Goal: Transaction & Acquisition: Book appointment/travel/reservation

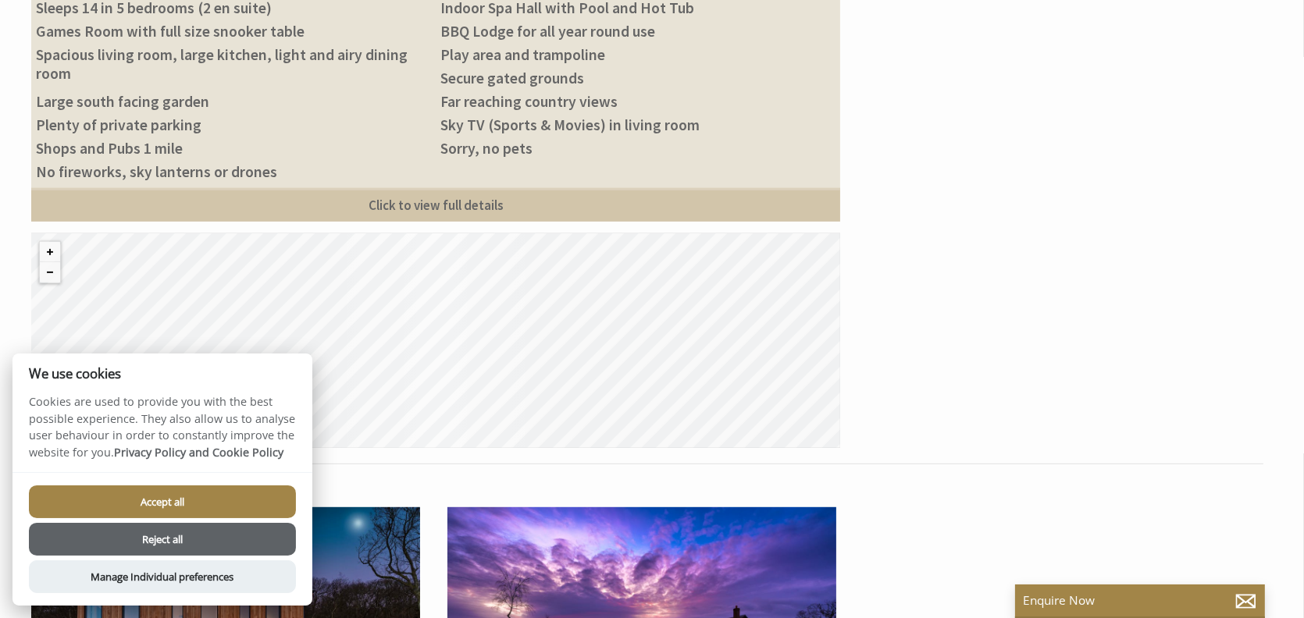
scroll to position [938, 0]
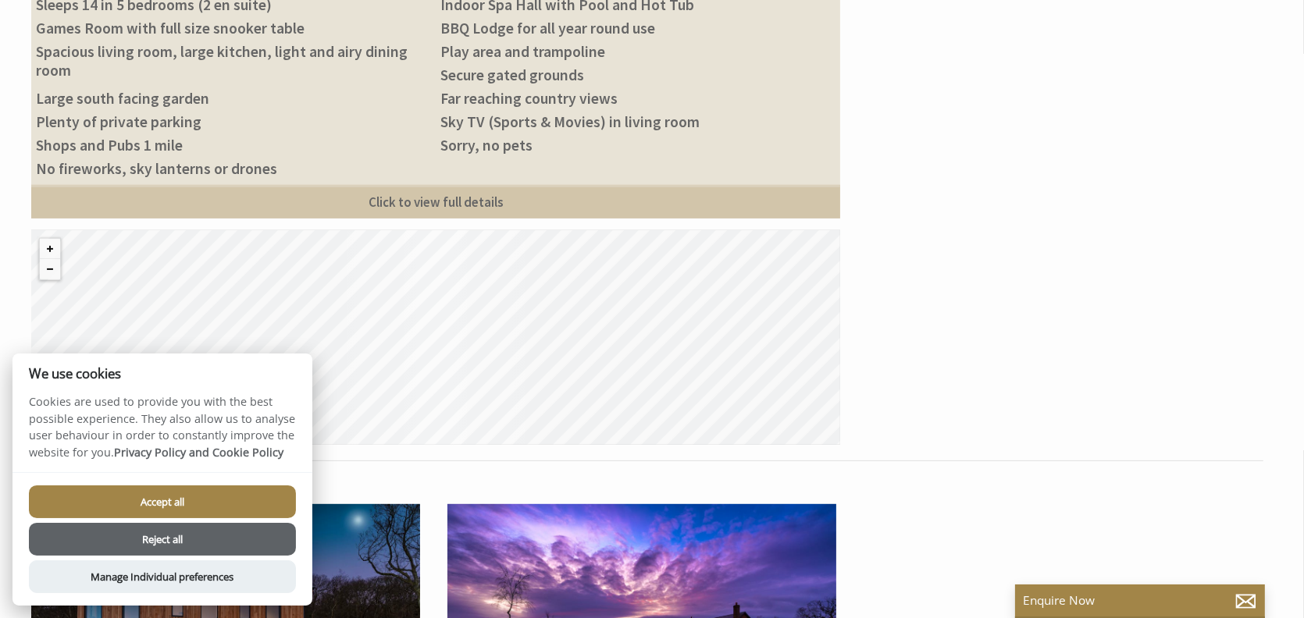
click at [227, 528] on button "Reject all" at bounding box center [162, 539] width 267 height 33
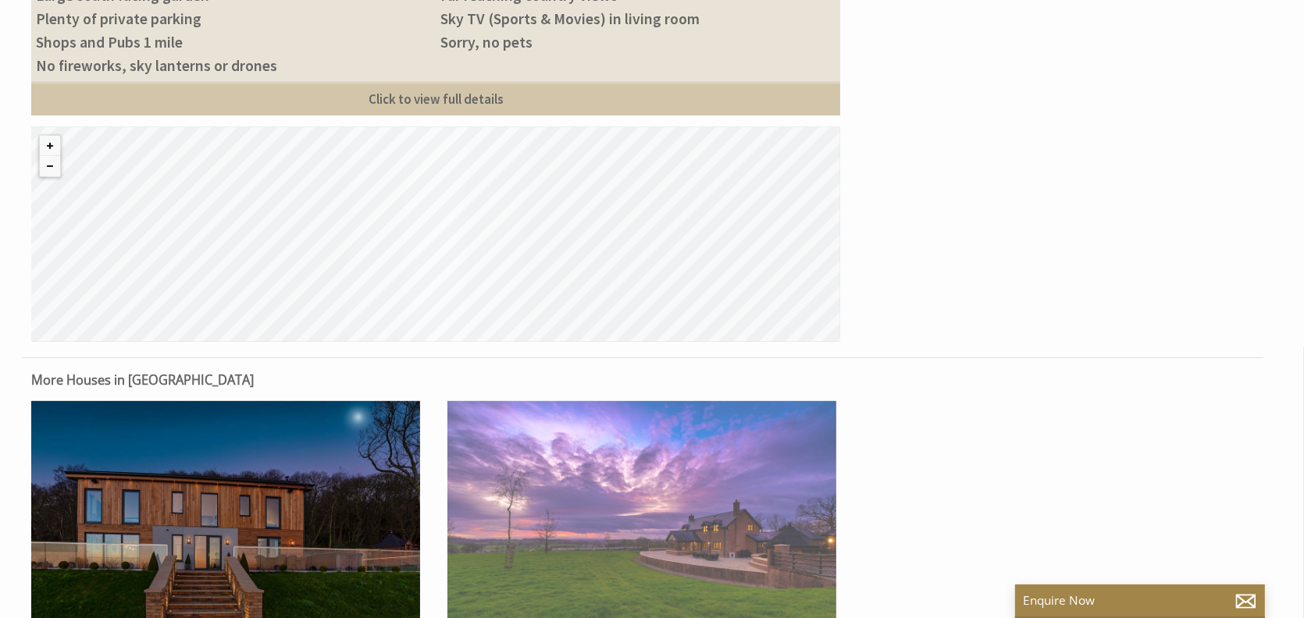
scroll to position [1173, 0]
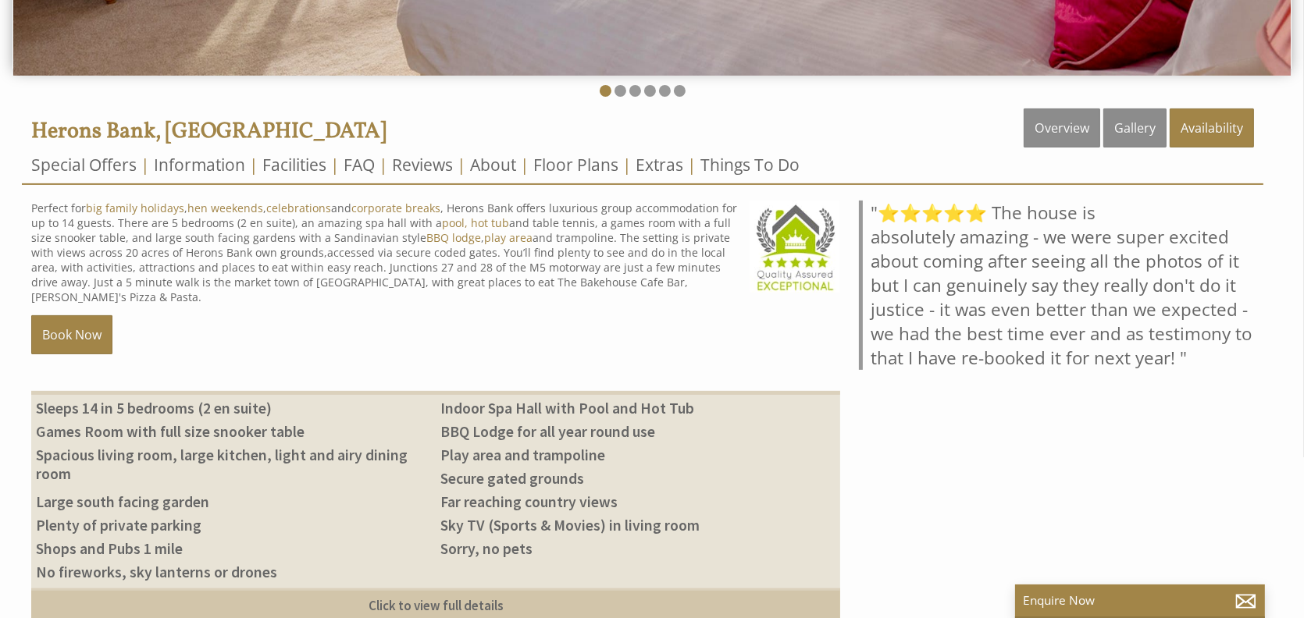
scroll to position [411, 0]
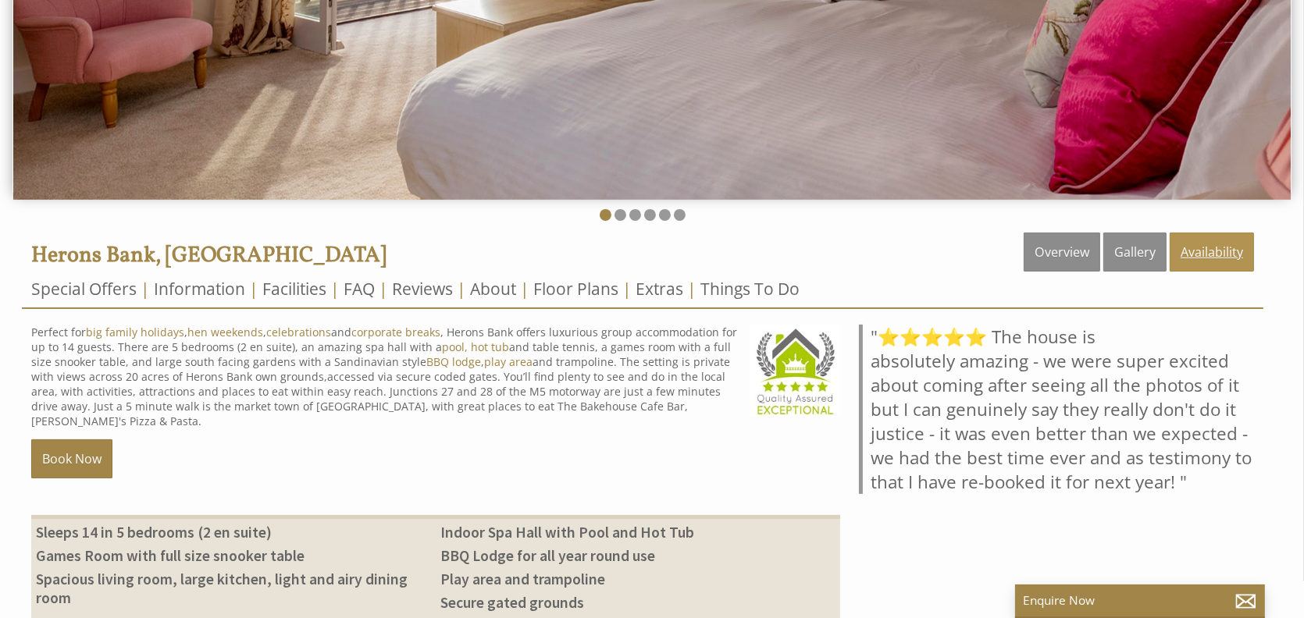
click at [1211, 247] on link "Availability" at bounding box center [1212, 252] width 84 height 39
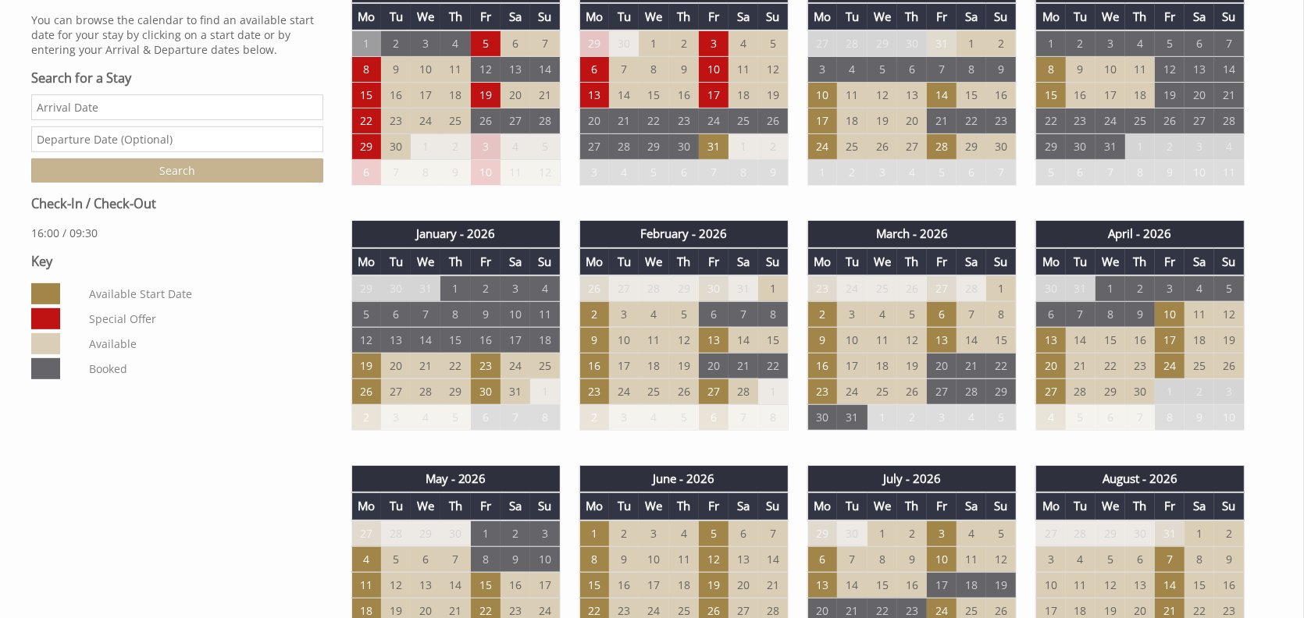
scroll to position [781, 0]
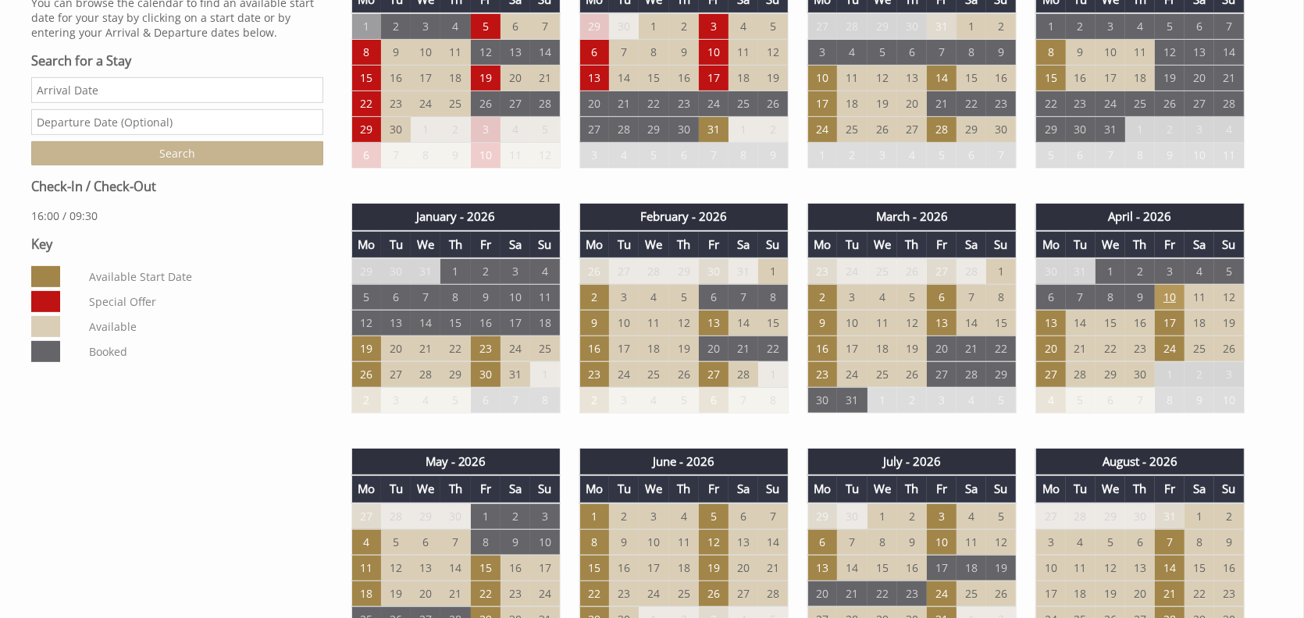
click at [1177, 300] on td "10" at bounding box center [1170, 297] width 30 height 26
